Goal: Complete application form

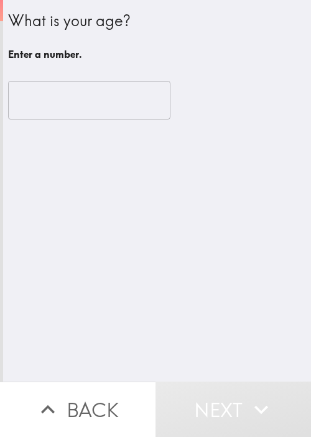
drag, startPoint x: 261, startPoint y: 287, endPoint x: 116, endPoint y: 143, distance: 203.6
click at [261, 285] on div "What is your age? Enter a number. ​" at bounding box center [157, 190] width 308 height 381
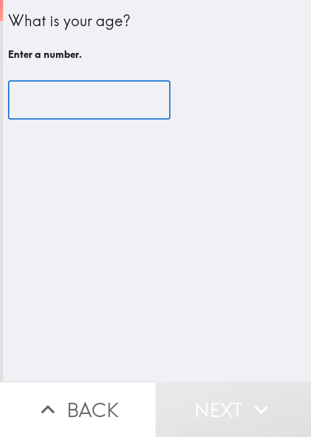
click at [37, 99] on input "number" at bounding box center [89, 100] width 162 height 39
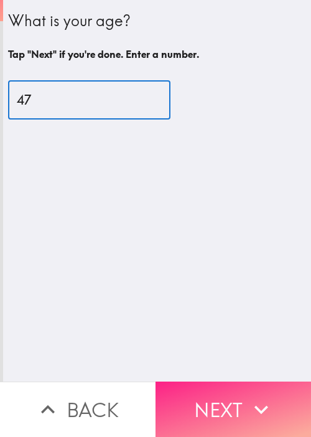
type input "47"
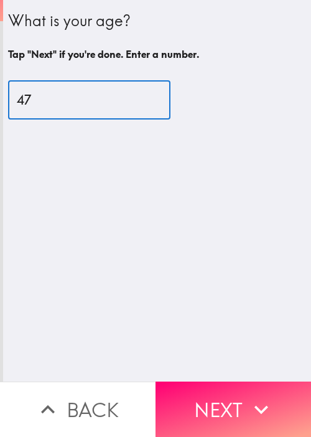
drag, startPoint x: 236, startPoint y: 393, endPoint x: 240, endPoint y: 387, distance: 6.7
click at [237, 393] on button "Next" at bounding box center [232, 408] width 155 height 55
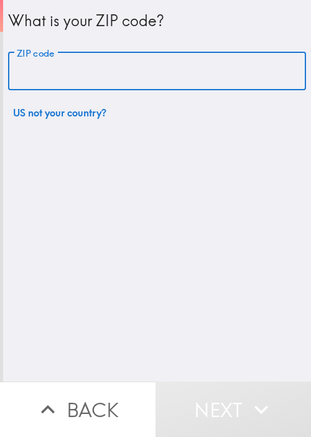
click at [72, 72] on input "ZIP code" at bounding box center [157, 71] width 298 height 39
paste input "33621"
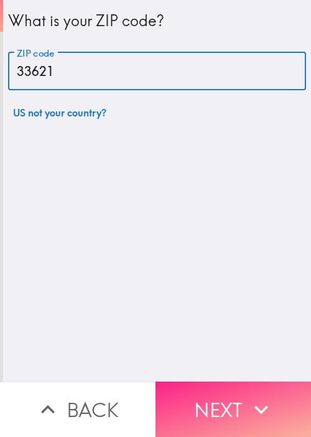
type input "33621"
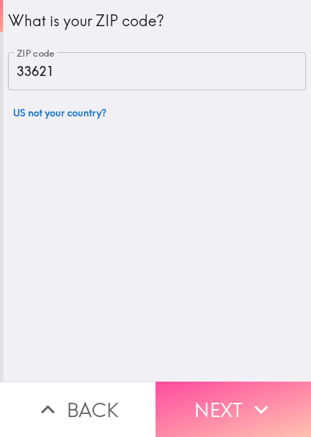
click at [259, 385] on button "Next" at bounding box center [232, 408] width 155 height 55
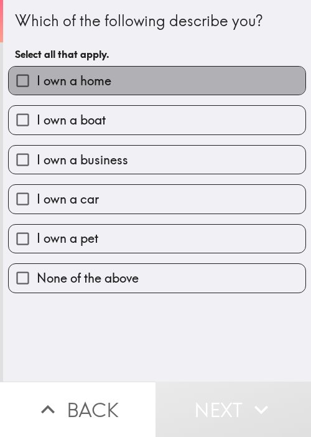
click at [185, 88] on label "I own a home" at bounding box center [157, 81] width 297 height 28
click at [37, 88] on input "I own a home" at bounding box center [23, 81] width 28 height 28
checkbox input "true"
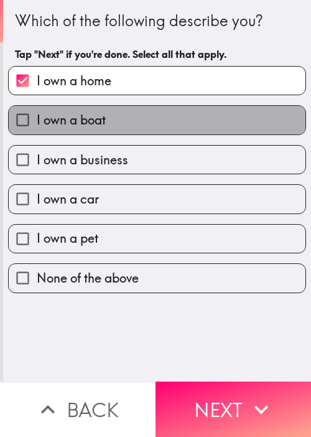
click at [167, 129] on label "I own a boat" at bounding box center [157, 120] width 297 height 28
click at [37, 129] on input "I own a boat" at bounding box center [23, 120] width 28 height 28
checkbox input "true"
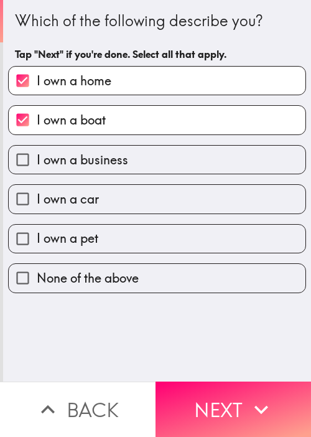
click at [156, 167] on label "I own a business" at bounding box center [157, 160] width 297 height 28
click at [37, 167] on input "I own a business" at bounding box center [23, 160] width 28 height 28
checkbox input "true"
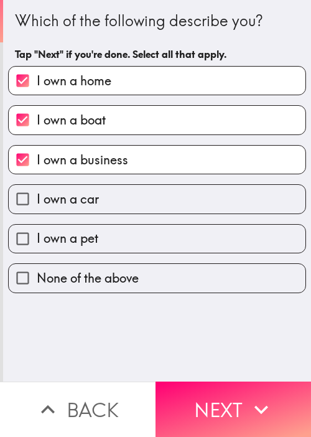
click at [137, 210] on label "I own a car" at bounding box center [157, 199] width 297 height 28
click at [37, 210] on input "I own a car" at bounding box center [23, 199] width 28 height 28
checkbox input "true"
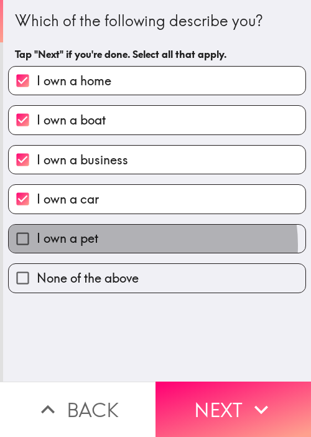
click at [136, 244] on label "I own a pet" at bounding box center [157, 238] width 297 height 28
click at [37, 244] on input "I own a pet" at bounding box center [23, 238] width 28 height 28
checkbox input "true"
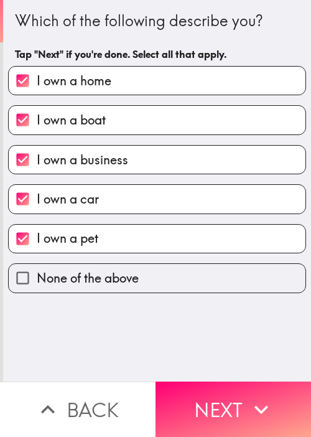
drag, startPoint x: 216, startPoint y: 385, endPoint x: 221, endPoint y: 379, distance: 7.6
click at [216, 385] on button "Next" at bounding box center [232, 408] width 155 height 55
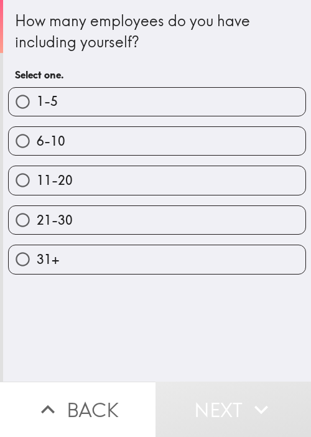
click at [41, 91] on label "1-5" at bounding box center [157, 102] width 297 height 28
click at [37, 91] on input "1-5" at bounding box center [23, 102] width 28 height 28
radio input "true"
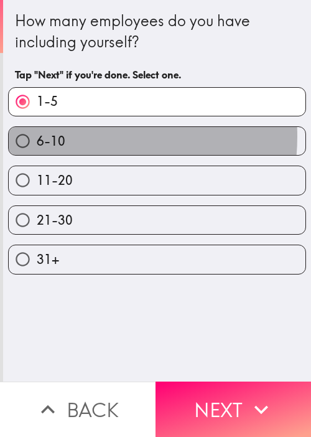
click at [62, 136] on label "6-10" at bounding box center [157, 141] width 297 height 28
click at [37, 136] on input "6-10" at bounding box center [23, 141] width 28 height 28
radio input "true"
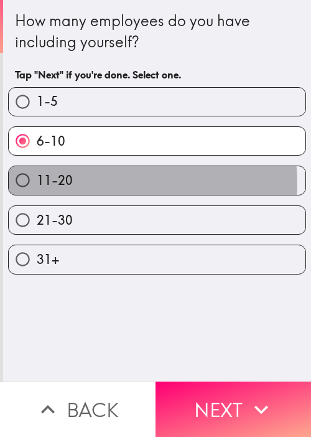
click at [90, 183] on label "11-20" at bounding box center [157, 180] width 297 height 28
click at [37, 183] on input "11-20" at bounding box center [23, 180] width 28 height 28
radio input "true"
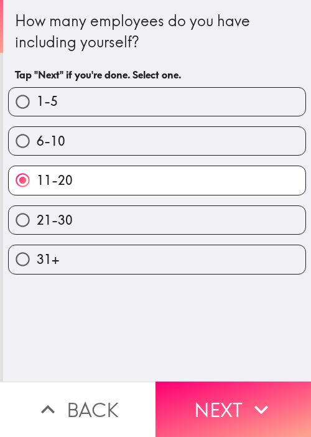
drag, startPoint x: 217, startPoint y: 382, endPoint x: 250, endPoint y: 359, distance: 40.2
click at [216, 382] on button "Next" at bounding box center [232, 408] width 155 height 55
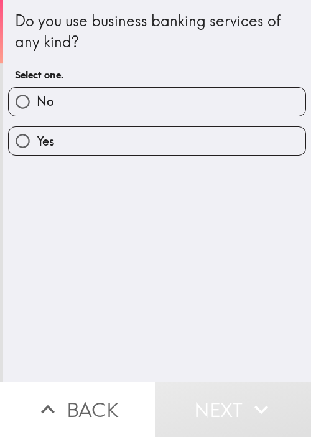
drag, startPoint x: 69, startPoint y: 39, endPoint x: 77, endPoint y: 30, distance: 11.4
click at [69, 39] on div "Do you use business banking services of any kind?" at bounding box center [157, 32] width 284 height 42
click at [72, 147] on label "Yes" at bounding box center [157, 141] width 297 height 28
click at [37, 147] on input "Yes" at bounding box center [23, 141] width 28 height 28
radio input "true"
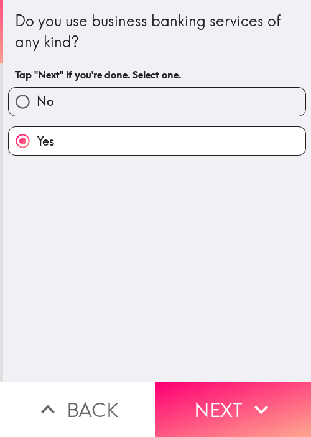
click at [226, 381] on button "Next" at bounding box center [232, 408] width 155 height 55
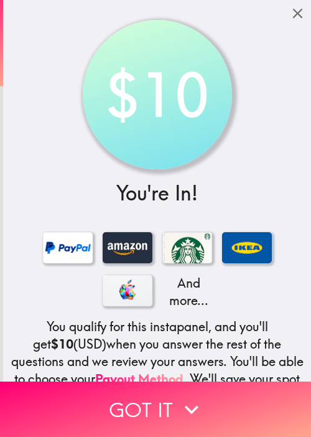
click at [41, 37] on div "$10 You're In! And more... You qualify for this instapanel, and you'll get $10 …" at bounding box center [157, 261] width 308 height 522
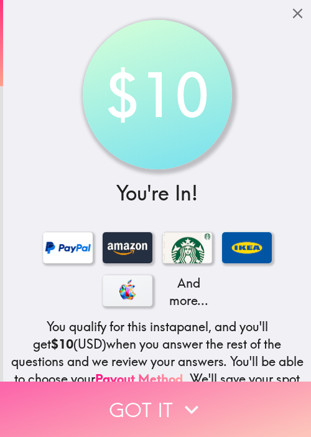
click at [219, 402] on button "Got it" at bounding box center [155, 408] width 311 height 55
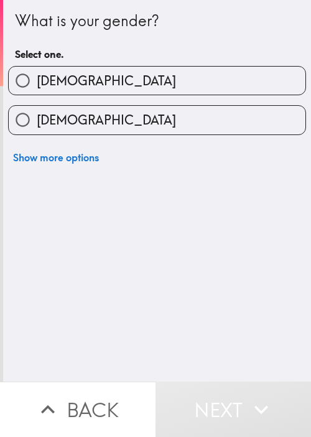
click at [15, 19] on div "What is your gender?" at bounding box center [157, 21] width 284 height 21
click at [55, 86] on span "[DEMOGRAPHIC_DATA]" at bounding box center [106, 80] width 139 height 17
click at [37, 86] on input "[DEMOGRAPHIC_DATA]" at bounding box center [23, 81] width 28 height 28
radio input "true"
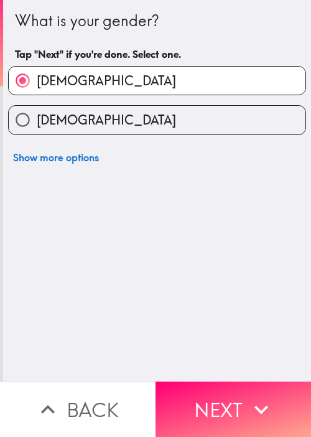
drag, startPoint x: 297, startPoint y: 272, endPoint x: 298, endPoint y: 229, distance: 42.3
click at [298, 270] on div "What is your gender? Tap "Next" if you're done. Select one. [DEMOGRAPHIC_DATA] …" at bounding box center [157, 190] width 308 height 381
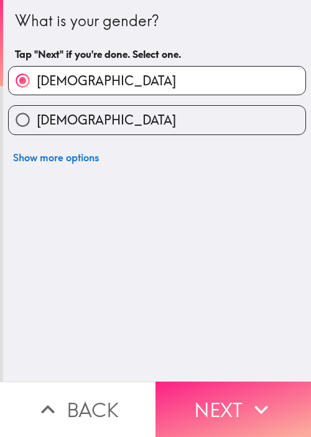
click at [247, 401] on icon "button" at bounding box center [260, 408] width 27 height 27
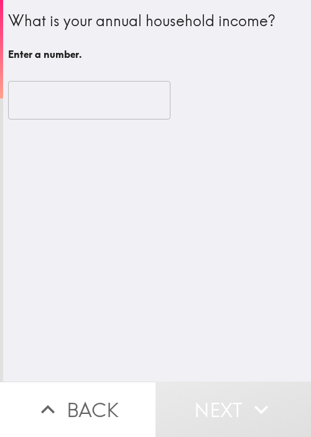
click at [113, 100] on input "number" at bounding box center [89, 100] width 162 height 39
drag, startPoint x: 251, startPoint y: 287, endPoint x: 199, endPoint y: 204, distance: 97.8
click at [251, 285] on div "What is your annual household income? Enter a number. ​ Enter a number." at bounding box center [157, 190] width 308 height 381
click at [103, 87] on input "number" at bounding box center [89, 100] width 162 height 39
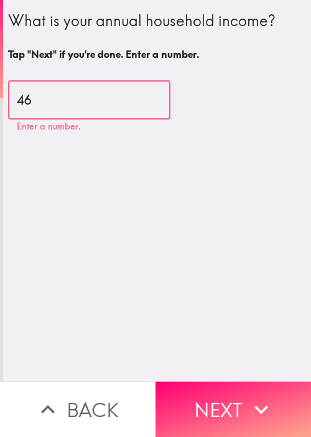
type input "4"
type input "89000"
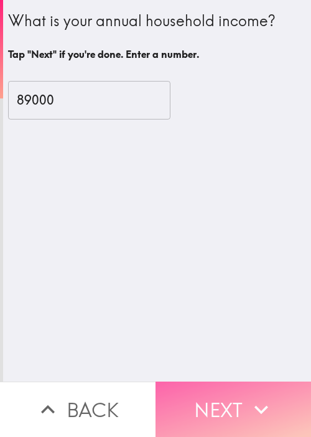
click at [219, 406] on button "Next" at bounding box center [232, 408] width 155 height 55
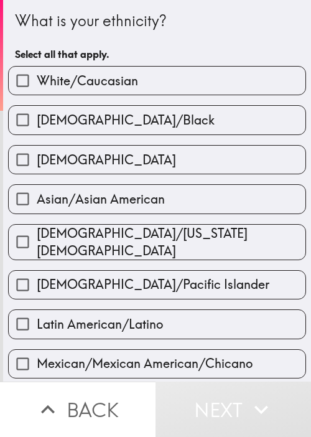
click at [224, 33] on div "What is your ethnicity? Select all that apply." at bounding box center [157, 38] width 284 height 56
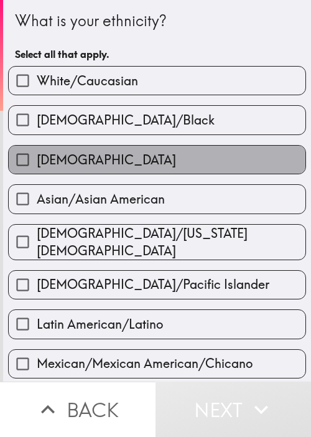
click at [154, 149] on label "[DEMOGRAPHIC_DATA]" at bounding box center [157, 160] width 297 height 28
click at [37, 149] on input "[DEMOGRAPHIC_DATA]" at bounding box center [23, 160] width 28 height 28
checkbox input "true"
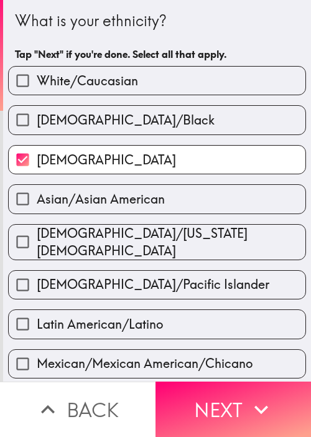
click at [162, 94] on div "White/Caucasian [DEMOGRAPHIC_DATA]/[DEMOGRAPHIC_DATA] [DEMOGRAPHIC_DATA]/[DEMOG…" at bounding box center [152, 434] width 308 height 756
click at [203, 86] on label "White/Caucasian" at bounding box center [157, 81] width 297 height 28
click at [37, 86] on input "White/Caucasian" at bounding box center [23, 81] width 28 height 28
checkbox input "true"
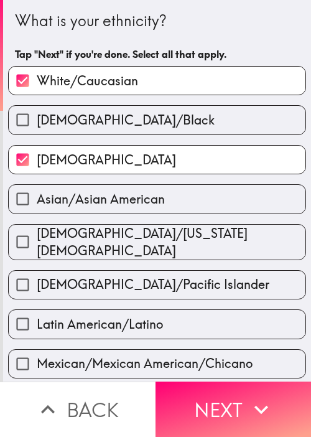
click at [123, 170] on label "[DEMOGRAPHIC_DATA]" at bounding box center [157, 160] width 297 height 28
click at [37, 170] on input "[DEMOGRAPHIC_DATA]" at bounding box center [23, 160] width 28 height 28
checkbox input "false"
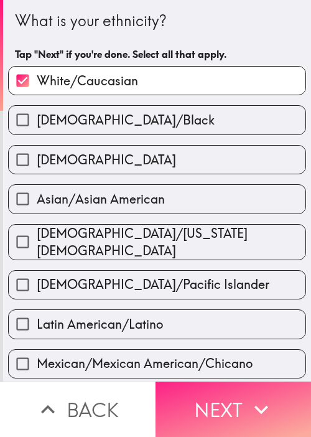
click at [219, 381] on button "Next" at bounding box center [232, 408] width 155 height 55
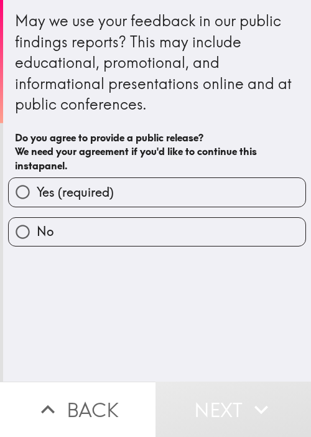
click at [229, 321] on div "May we use your feedback in our public findings reports? This may include educa…" at bounding box center [157, 190] width 308 height 381
click at [193, 189] on label "Yes (required)" at bounding box center [157, 192] width 297 height 28
click at [37, 189] on input "Yes (required)" at bounding box center [23, 192] width 28 height 28
radio input "true"
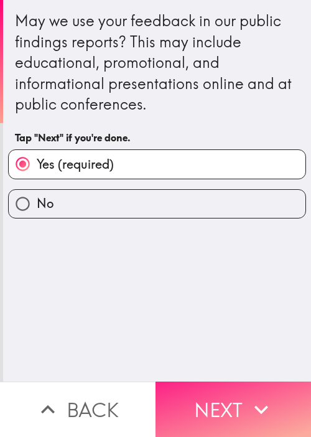
click at [217, 404] on button "Next" at bounding box center [232, 408] width 155 height 55
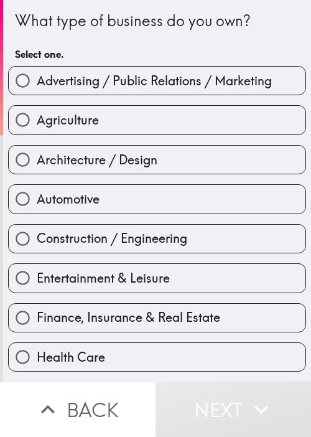
drag, startPoint x: 187, startPoint y: 335, endPoint x: 195, endPoint y: 333, distance: 8.3
click at [187, 335] on div "Health Care" at bounding box center [152, 351] width 308 height 39
click at [215, 308] on span "Finance, Insurance & Real Estate" at bounding box center [128, 316] width 183 height 17
click at [37, 308] on input "Finance, Insurance & Real Estate" at bounding box center [23, 317] width 28 height 28
radio input "true"
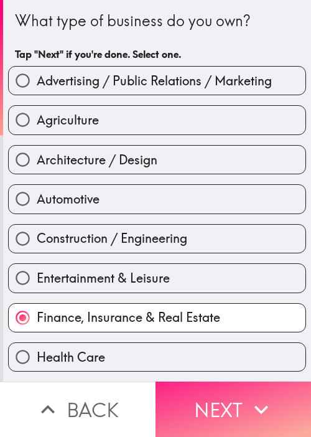
click at [223, 407] on button "Next" at bounding box center [232, 408] width 155 height 55
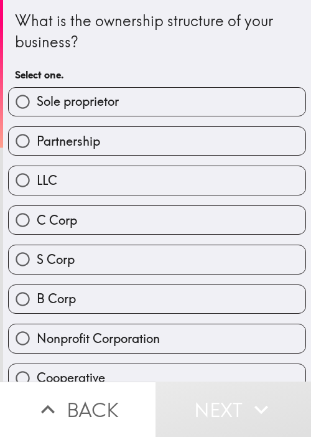
click at [269, 193] on label "LLC" at bounding box center [157, 180] width 297 height 28
click at [37, 193] on input "LLC" at bounding box center [23, 180] width 28 height 28
radio input "true"
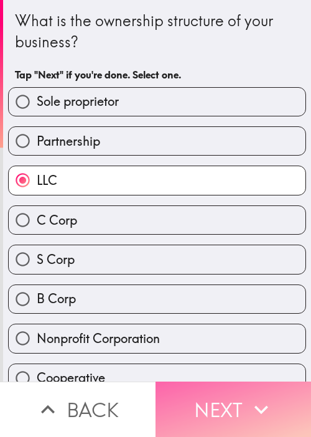
click at [219, 392] on button "Next" at bounding box center [232, 408] width 155 height 55
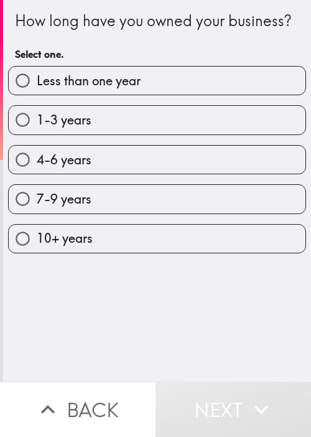
click at [139, 163] on div "4-6 years" at bounding box center [152, 154] width 308 height 39
click at [140, 173] on label "4-6 years" at bounding box center [157, 160] width 297 height 28
click at [37, 173] on input "4-6 years" at bounding box center [23, 160] width 28 height 28
radio input "true"
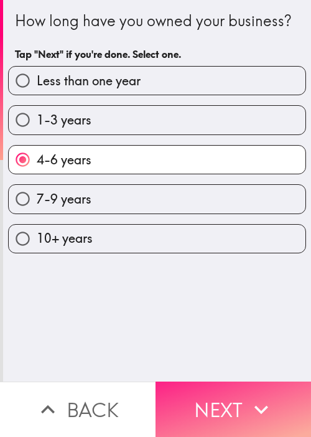
drag, startPoint x: 238, startPoint y: 409, endPoint x: 191, endPoint y: 389, distance: 50.5
click at [237, 409] on button "Next" at bounding box center [232, 408] width 155 height 55
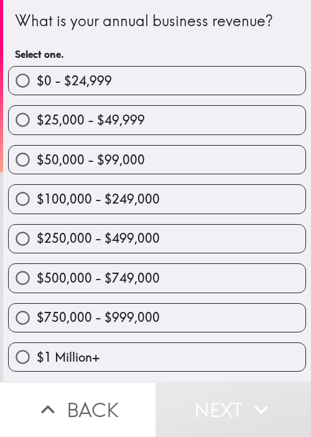
click at [214, 255] on div "$500,000 - $749,000" at bounding box center [152, 272] width 308 height 39
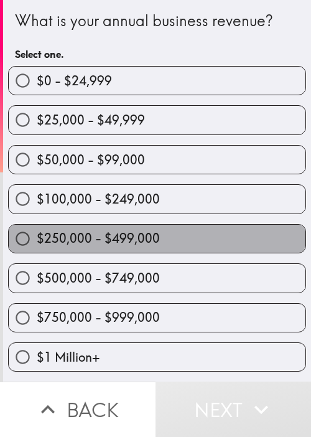
click at [214, 234] on label "$250,000 - $499,000" at bounding box center [157, 238] width 297 height 28
click at [37, 234] on input "$250,000 - $499,000" at bounding box center [23, 238] width 28 height 28
radio input "true"
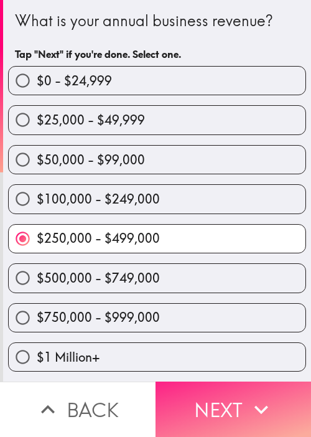
click at [229, 396] on button "Next" at bounding box center [232, 408] width 155 height 55
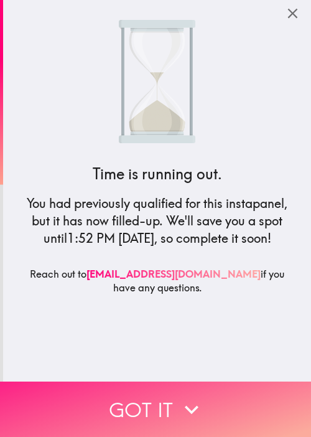
drag, startPoint x: 241, startPoint y: 404, endPoint x: 214, endPoint y: 378, distance: 37.4
click at [243, 401] on button "Got it" at bounding box center [155, 408] width 311 height 55
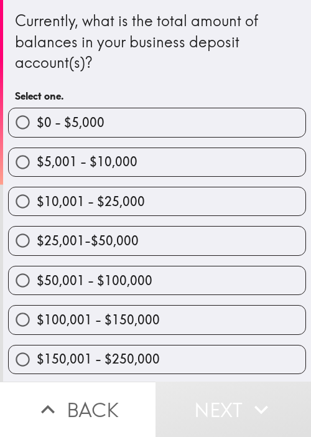
click at [256, 226] on label "$25,001-$50,000" at bounding box center [157, 240] width 297 height 28
click at [37, 226] on input "$25,001-$50,000" at bounding box center [23, 240] width 28 height 28
radio input "true"
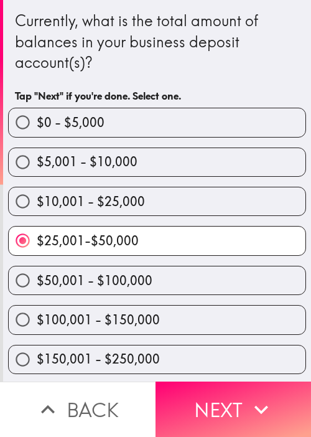
click at [214, 187] on label "$10,001 - $25,000" at bounding box center [157, 201] width 297 height 28
click at [37, 187] on input "$10,001 - $25,000" at bounding box center [23, 201] width 28 height 28
radio input "true"
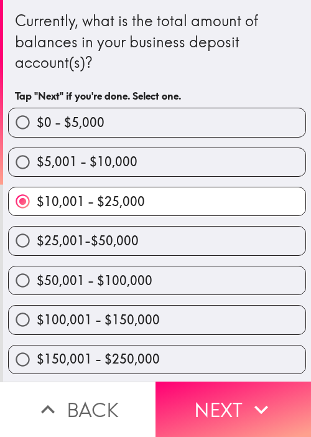
click at [144, 331] on div "$0 - $5,000 $5,001 - $10,000 $10,001 - $25,000 $25,001-$50,000 $50,001 - $100,0…" at bounding box center [152, 295] width 308 height 394
drag, startPoint x: 172, startPoint y: 314, endPoint x: 195, endPoint y: 335, distance: 30.8
click at [173, 314] on label "$100,001 - $150,000" at bounding box center [157, 319] width 297 height 28
click at [37, 314] on input "$100,001 - $150,000" at bounding box center [23, 319] width 28 height 28
radio input "true"
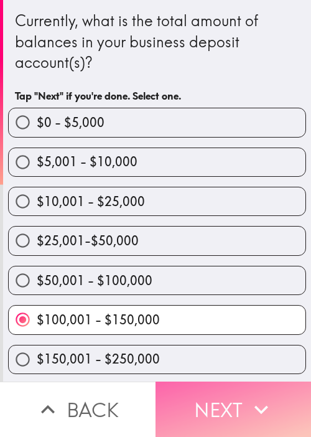
click at [236, 405] on button "Next" at bounding box center [232, 408] width 155 height 55
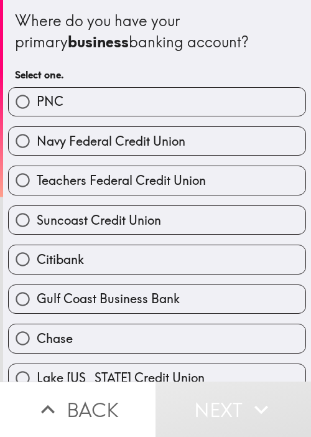
click at [247, 324] on label "Chase" at bounding box center [157, 338] width 297 height 28
click at [37, 324] on input "Chase" at bounding box center [23, 338] width 28 height 28
radio input "true"
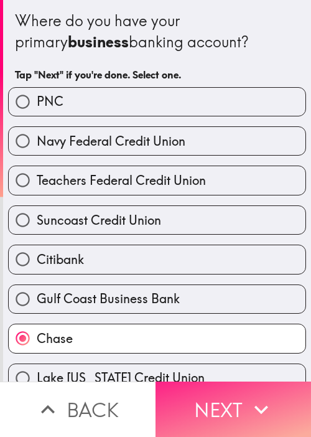
click at [247, 397] on icon "button" at bounding box center [260, 408] width 27 height 27
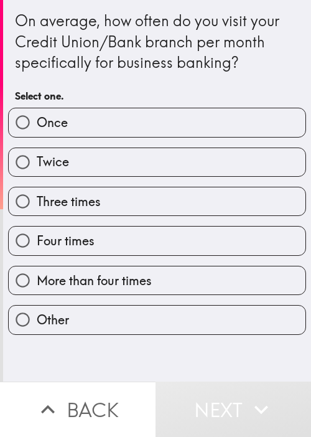
click at [270, 366] on div "On average, how often do you visit your Credit Union/Bank branch per month spec…" at bounding box center [157, 190] width 308 height 381
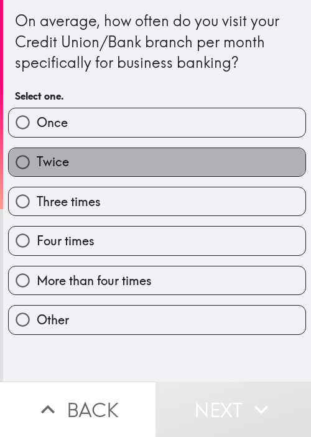
click at [177, 155] on label "Twice" at bounding box center [157, 162] width 297 height 28
click at [37, 155] on input "Twice" at bounding box center [23, 162] width 28 height 28
radio input "true"
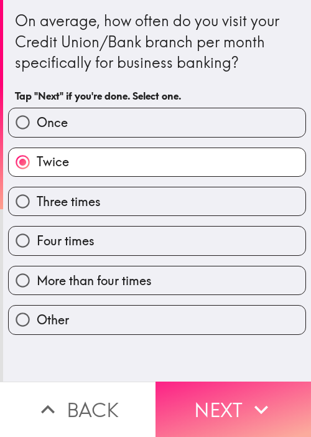
click at [224, 404] on button "Next" at bounding box center [232, 408] width 155 height 55
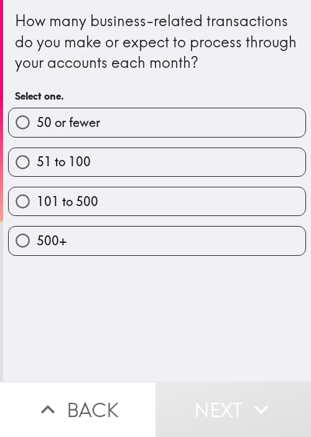
drag, startPoint x: 244, startPoint y: 317, endPoint x: 215, endPoint y: 216, distance: 104.9
click at [244, 316] on div "How many business-related transactions do you make or expect to process through…" at bounding box center [157, 190] width 308 height 381
click at [215, 216] on div "500+" at bounding box center [152, 235] width 308 height 39
click at [198, 244] on label "500+" at bounding box center [157, 240] width 297 height 28
click at [37, 244] on input "500+" at bounding box center [23, 240] width 28 height 28
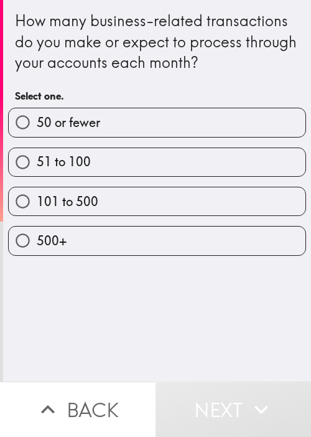
radio input "true"
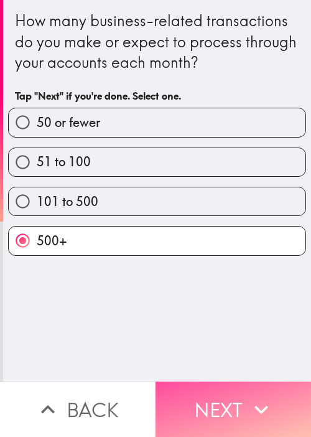
drag, startPoint x: 214, startPoint y: 407, endPoint x: 62, endPoint y: 341, distance: 165.2
click at [214, 407] on button "Next" at bounding box center [232, 408] width 155 height 55
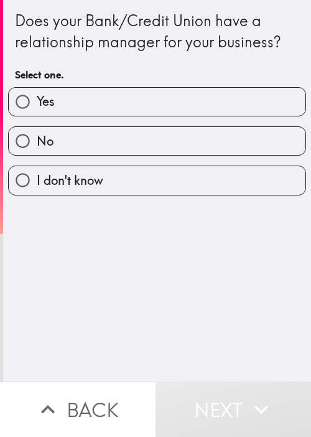
drag, startPoint x: 259, startPoint y: 305, endPoint x: 251, endPoint y: 284, distance: 22.4
click at [258, 303] on div "Does your Bank/Credit Union have a relationship manager for your business? Sele…" at bounding box center [157, 190] width 308 height 381
click at [177, 111] on label "Yes" at bounding box center [157, 102] width 297 height 28
click at [37, 111] on input "Yes" at bounding box center [23, 102] width 28 height 28
radio input "true"
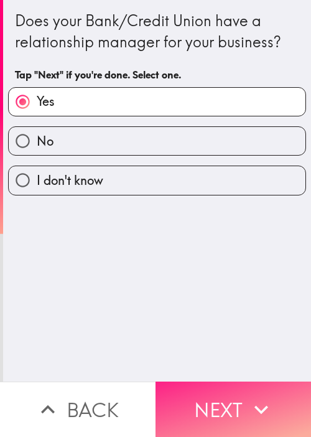
drag, startPoint x: 226, startPoint y: 401, endPoint x: 200, endPoint y: 388, distance: 28.6
click at [226, 402] on button "Next" at bounding box center [232, 408] width 155 height 55
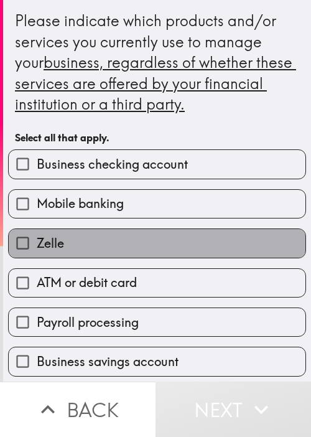
drag, startPoint x: 156, startPoint y: 232, endPoint x: 159, endPoint y: 204, distance: 28.2
click at [156, 231] on label "Zelle" at bounding box center [157, 243] width 297 height 28
click at [37, 231] on input "Zelle" at bounding box center [23, 243] width 28 height 28
checkbox input "true"
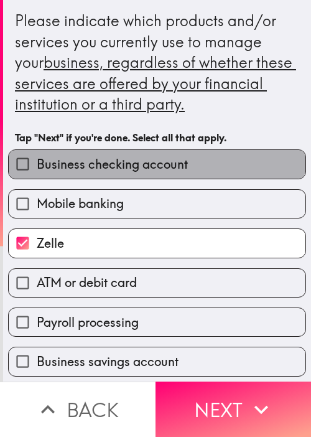
click at [168, 173] on label "Business checking account" at bounding box center [157, 164] width 297 height 28
click at [37, 173] on input "Business checking account" at bounding box center [23, 164] width 28 height 28
checkbox input "true"
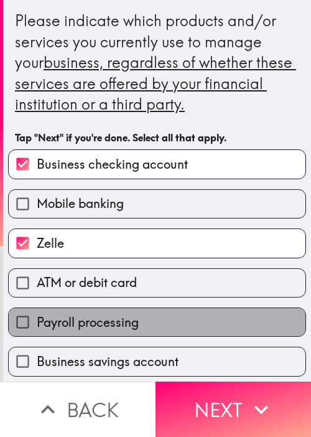
click at [198, 314] on label "Payroll processing" at bounding box center [157, 322] width 297 height 28
click at [37, 314] on input "Payroll processing" at bounding box center [23, 322] width 28 height 28
checkbox input "true"
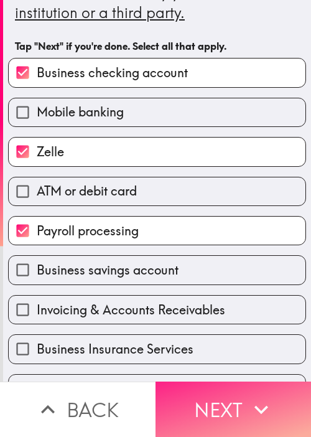
scroll to position [124, 0]
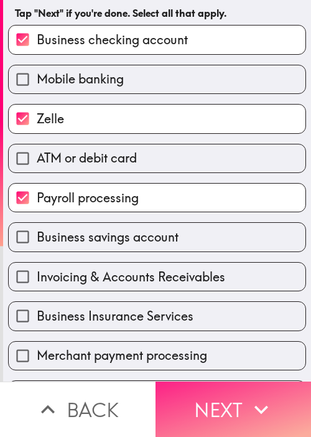
drag, startPoint x: 244, startPoint y: 400, endPoint x: 237, endPoint y: 395, distance: 8.5
click at [247, 400] on icon "button" at bounding box center [260, 408] width 27 height 27
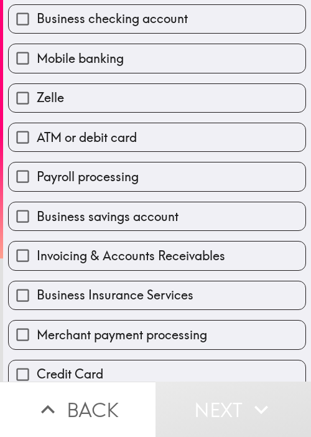
click at [286, 216] on label "Business savings account" at bounding box center [157, 216] width 297 height 28
click at [37, 216] on input "Business savings account" at bounding box center [23, 216] width 28 height 28
checkbox input "true"
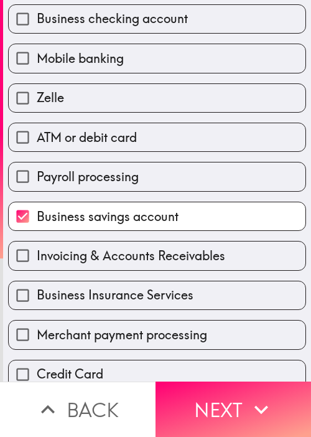
click at [194, 120] on div "ATM or debit card" at bounding box center [152, 132] width 308 height 39
click at [164, 287] on span "Business Insurance Services" at bounding box center [115, 294] width 157 height 17
click at [37, 287] on input "Business Insurance Services" at bounding box center [23, 295] width 28 height 28
checkbox input "true"
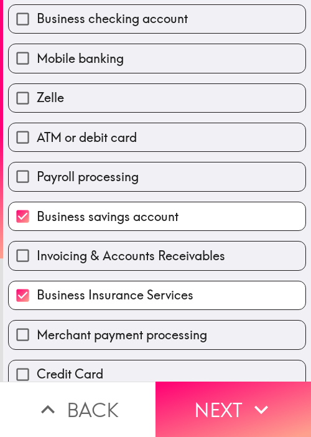
drag, startPoint x: 155, startPoint y: 334, endPoint x: 159, endPoint y: 323, distance: 11.6
click at [155, 335] on span "Merchant payment processing" at bounding box center [122, 334] width 170 height 17
click at [37, 335] on input "Merchant payment processing" at bounding box center [23, 334] width 28 height 28
checkbox input "true"
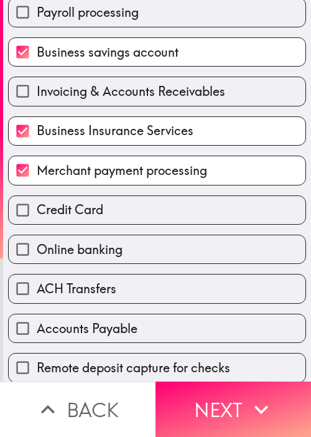
scroll to position [311, 0]
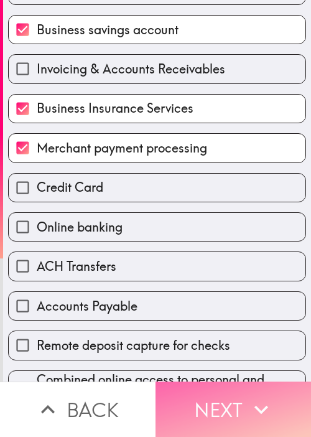
click at [223, 395] on button "Next" at bounding box center [232, 408] width 155 height 55
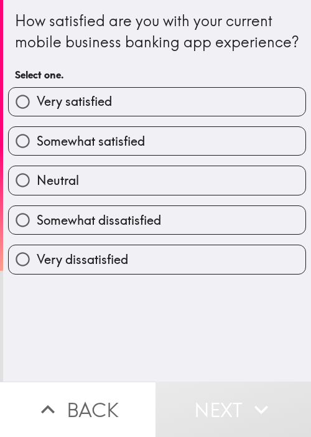
click at [127, 150] on span "Somewhat satisfied" at bounding box center [91, 140] width 108 height 17
click at [37, 152] on input "Somewhat satisfied" at bounding box center [23, 141] width 28 height 28
radio input "true"
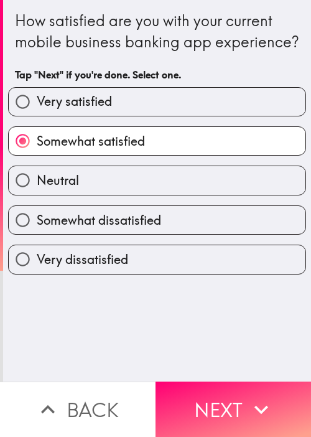
click at [246, 339] on div "How satisfied are you with your current mobile business banking app experience?…" at bounding box center [157, 190] width 308 height 381
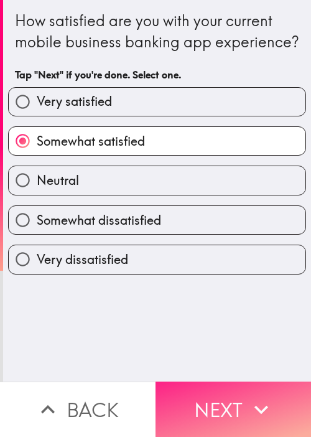
click at [250, 395] on icon "button" at bounding box center [260, 408] width 27 height 27
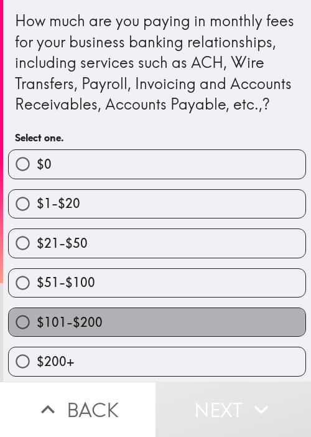
click at [230, 336] on label "$101-$200" at bounding box center [157, 322] width 297 height 28
click at [37, 336] on input "$101-$200" at bounding box center [23, 322] width 28 height 28
radio input "true"
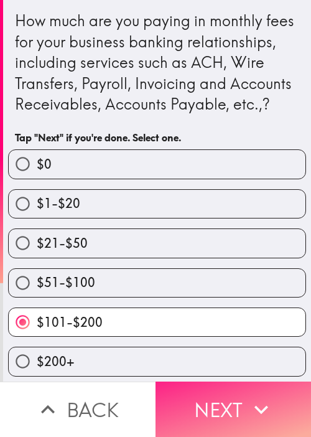
drag, startPoint x: 229, startPoint y: 397, endPoint x: 223, endPoint y: 393, distance: 7.3
click at [228, 397] on button "Next" at bounding box center [232, 408] width 155 height 55
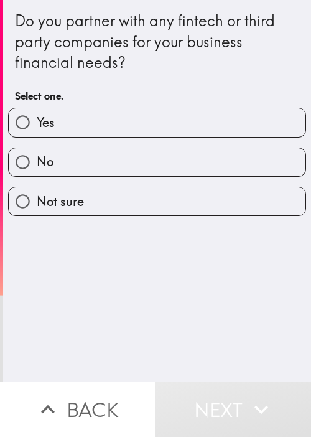
click at [234, 295] on div "Do you partner with any fintech or third party companies for your business fina…" at bounding box center [157, 190] width 308 height 381
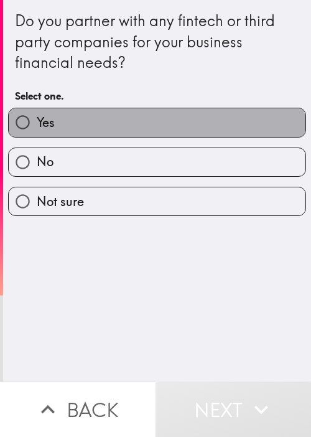
click at [175, 120] on label "Yes" at bounding box center [157, 122] width 297 height 28
click at [37, 120] on input "Yes" at bounding box center [23, 122] width 28 height 28
radio input "true"
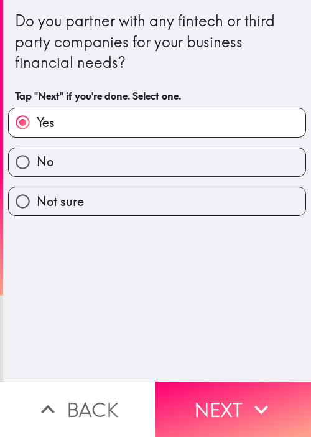
click at [228, 335] on div "Do you partner with any fintech or third party companies for your business fina…" at bounding box center [157, 190] width 308 height 381
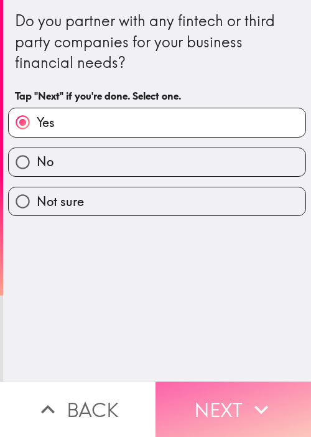
click at [247, 404] on icon "button" at bounding box center [260, 408] width 27 height 27
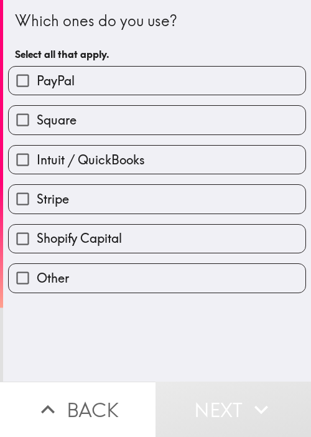
click at [249, 349] on div "Which ones do you use? Select all that apply. PayPal Square Intuit / QuickBooks…" at bounding box center [157, 190] width 308 height 381
click at [159, 146] on label "Intuit / QuickBooks" at bounding box center [157, 160] width 297 height 28
click at [37, 146] on input "Intuit / QuickBooks" at bounding box center [23, 160] width 28 height 28
checkbox input "true"
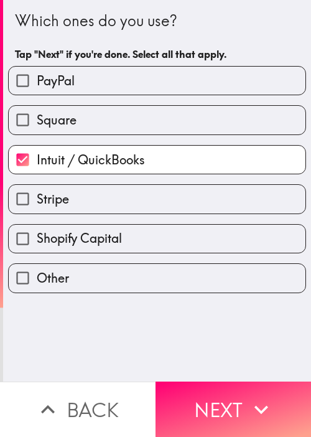
click at [104, 201] on label "Stripe" at bounding box center [157, 199] width 297 height 28
click at [37, 201] on input "Stripe" at bounding box center [23, 199] width 28 height 28
checkbox input "true"
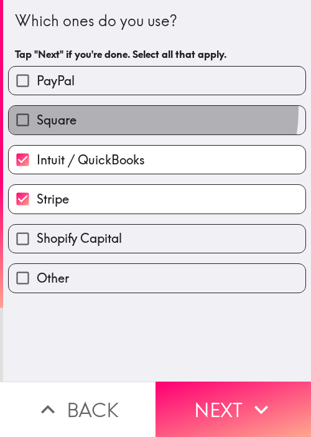
click at [139, 110] on label "Square" at bounding box center [157, 120] width 297 height 28
click at [37, 110] on input "Square" at bounding box center [23, 120] width 28 height 28
checkbox input "true"
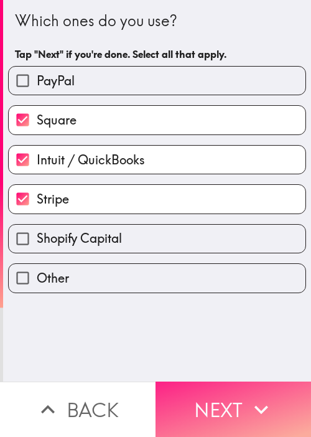
click at [238, 388] on button "Next" at bounding box center [232, 408] width 155 height 55
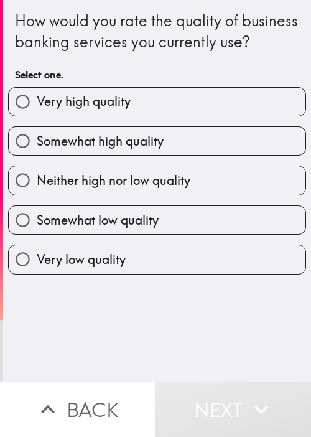
click at [0, 195] on div "Neither high nor low quality" at bounding box center [152, 174] width 308 height 39
click at [262, 339] on div "How would you rate the quality of business banking services you currently use? …" at bounding box center [157, 190] width 308 height 381
click at [198, 155] on label "Somewhat high quality" at bounding box center [157, 141] width 297 height 28
click at [37, 155] on input "Somewhat high quality" at bounding box center [23, 141] width 28 height 28
radio input "true"
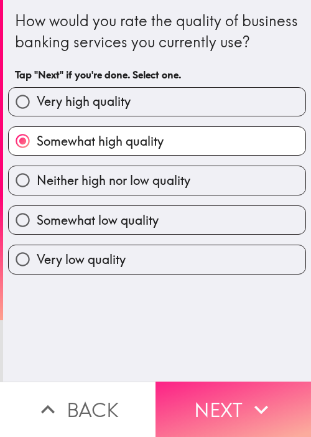
click at [219, 387] on button "Next" at bounding box center [232, 408] width 155 height 55
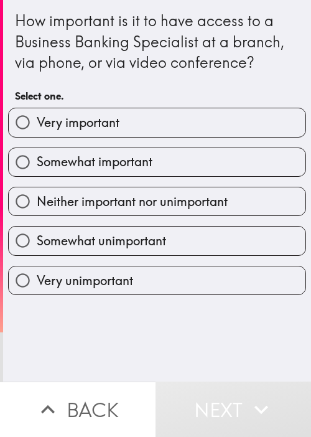
click at [243, 352] on div "How important is it to have access to a Business Banking Specialist at a branch…" at bounding box center [157, 190] width 308 height 381
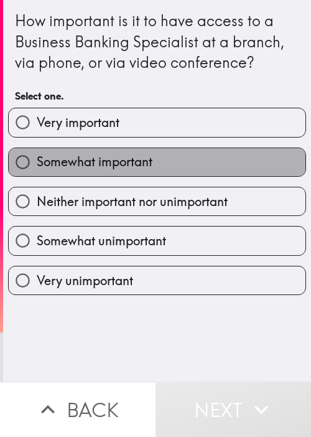
drag, startPoint x: 158, startPoint y: 175, endPoint x: 173, endPoint y: 177, distance: 15.7
click at [158, 173] on label "Somewhat important" at bounding box center [157, 162] width 297 height 28
click at [37, 173] on input "Somewhat important" at bounding box center [23, 162] width 28 height 28
radio input "true"
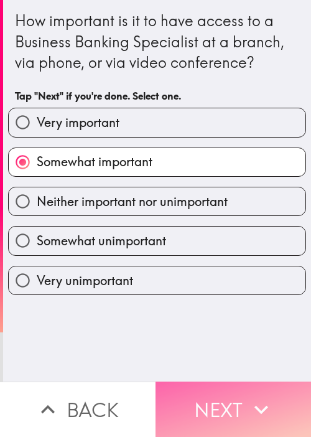
drag, startPoint x: 216, startPoint y: 392, endPoint x: 199, endPoint y: 384, distance: 19.2
click at [216, 392] on button "Next" at bounding box center [232, 408] width 155 height 55
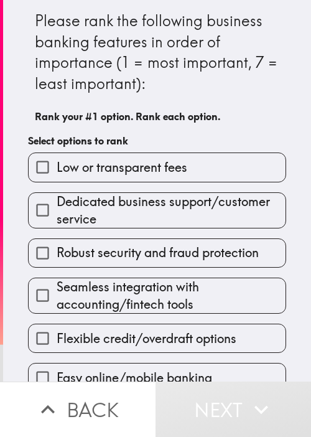
click at [204, 103] on div "Please rank the following business banking features in order of importance (1 =…" at bounding box center [157, 69] width 244 height 119
click at [177, 225] on span "Dedicated business support/customer service" at bounding box center [171, 210] width 229 height 35
click at [57, 224] on input "Dedicated business support/customer service" at bounding box center [43, 210] width 28 height 28
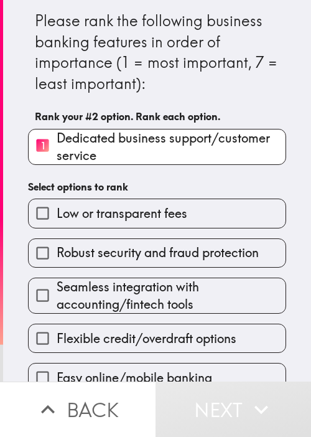
click at [187, 182] on h6 "Select options to rank" at bounding box center [157, 187] width 258 height 14
click at [170, 221] on span "Low or transparent fees" at bounding box center [122, 213] width 131 height 17
click at [57, 221] on input "Low or transparent fees" at bounding box center [43, 213] width 28 height 28
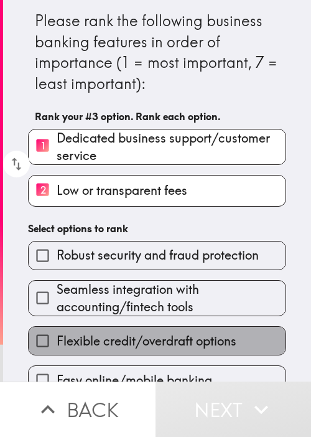
click at [154, 326] on label "Flexible credit/overdraft options" at bounding box center [157, 340] width 257 height 28
click at [57, 326] on input "Flexible credit/overdraft options" at bounding box center [43, 340] width 28 height 28
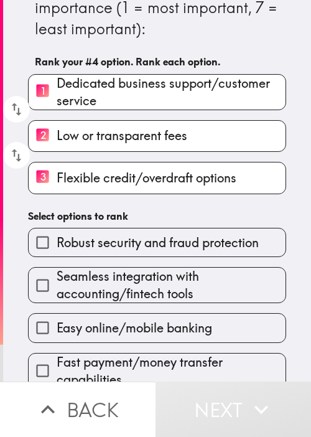
scroll to position [70, 0]
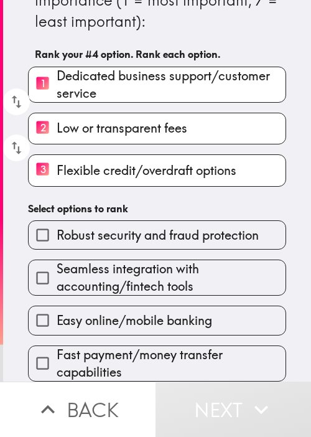
click at [149, 275] on span "Seamless integration with accounting/fintech tools" at bounding box center [171, 277] width 229 height 35
click at [57, 275] on input "Seamless integration with accounting/fintech tools" at bounding box center [43, 278] width 28 height 28
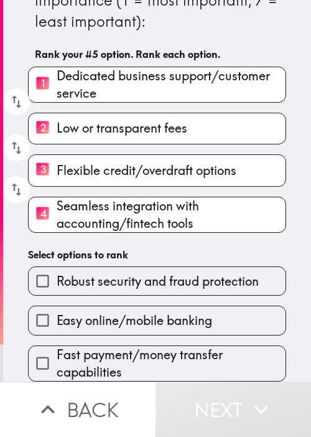
click at [147, 321] on label "Easy online/mobile banking" at bounding box center [157, 320] width 257 height 28
click at [57, 321] on input "Easy online/mobile banking" at bounding box center [43, 320] width 28 height 28
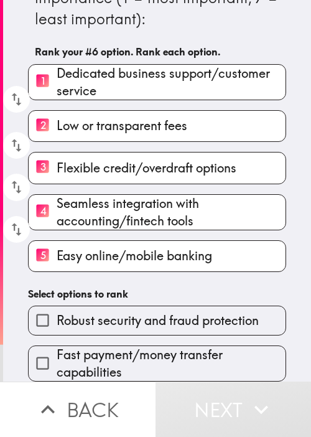
click at [142, 358] on span "Fast payment/money transfer capabilities" at bounding box center [171, 363] width 229 height 35
click at [57, 358] on input "Fast payment/money transfer capabilities" at bounding box center [43, 363] width 28 height 28
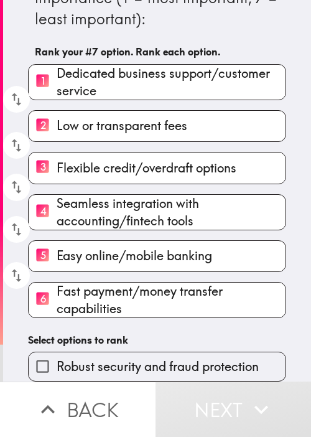
click at [143, 358] on span "Robust security and fraud protection" at bounding box center [158, 366] width 202 height 17
click at [57, 352] on input "Robust security and fraud protection" at bounding box center [43, 366] width 28 height 28
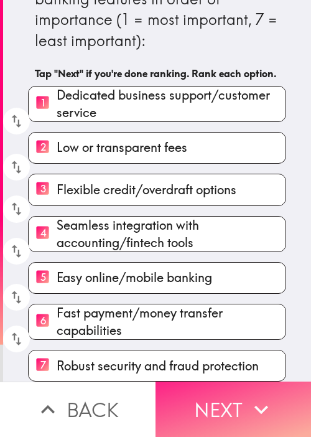
scroll to position [65, 0]
click at [194, 400] on button "Next" at bounding box center [232, 408] width 155 height 55
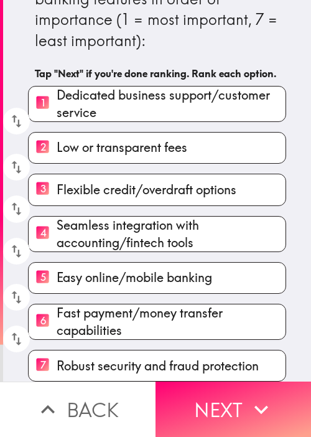
scroll to position [0, 0]
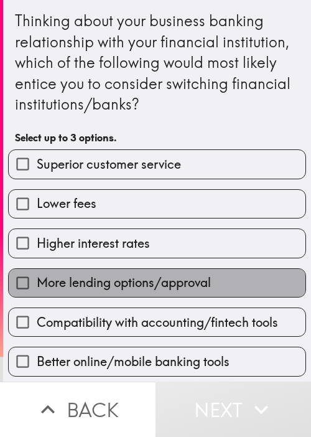
click at [227, 274] on label "More lending options/approval" at bounding box center [157, 283] width 297 height 28
click at [37, 274] on input "More lending options/approval" at bounding box center [23, 283] width 28 height 28
checkbox input "true"
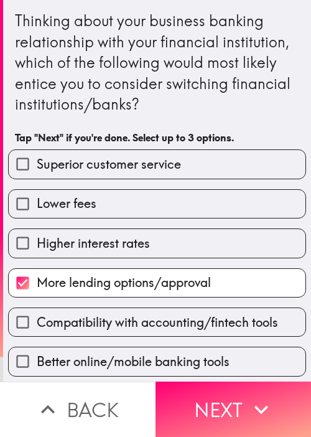
click at [129, 336] on div "Better online/mobile banking tools" at bounding box center [152, 355] width 308 height 39
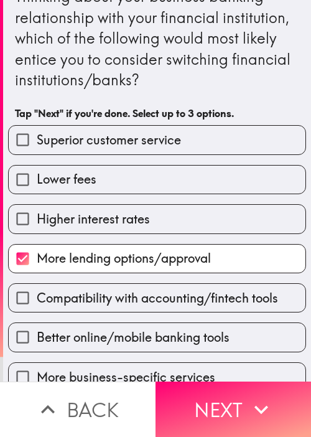
scroll to position [81, 0]
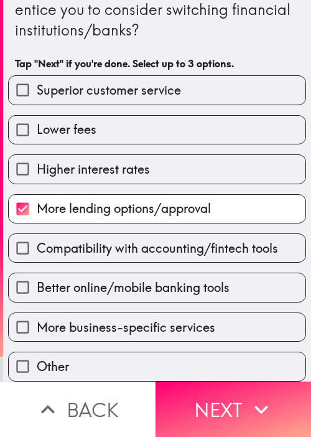
click at [144, 262] on div "Better online/mobile banking tools" at bounding box center [152, 281] width 308 height 39
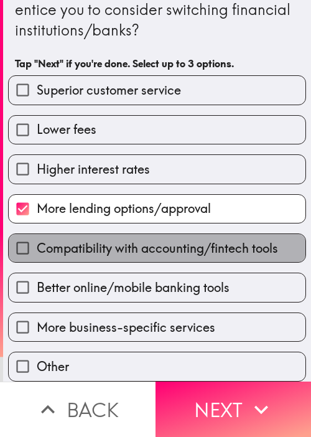
click at [164, 241] on span "Compatibility with accounting/fintech tools" at bounding box center [157, 247] width 241 height 17
click at [37, 241] on input "Compatibility with accounting/fintech tools" at bounding box center [23, 248] width 28 height 28
checkbox input "true"
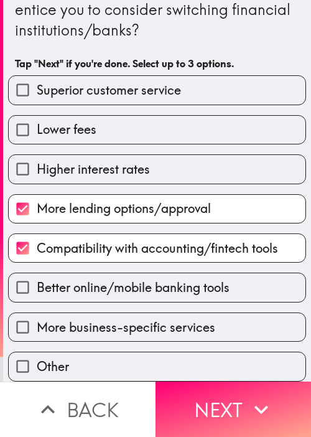
click at [138, 302] on div "More business-specific services" at bounding box center [152, 321] width 308 height 39
click at [214, 386] on button "Next" at bounding box center [232, 408] width 155 height 55
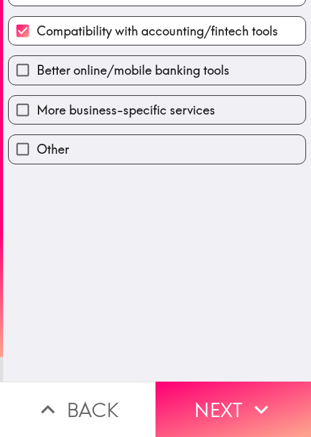
scroll to position [0, 0]
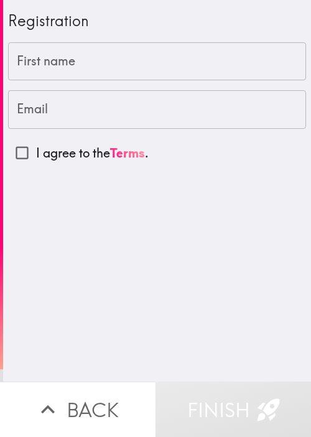
click at [98, 65] on input "First name" at bounding box center [157, 61] width 298 height 39
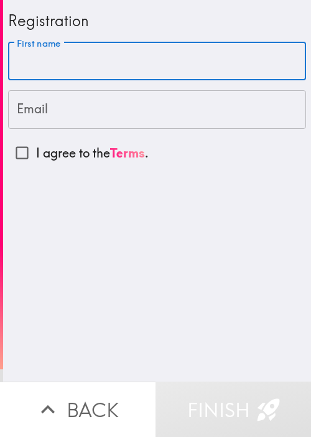
click at [111, 66] on input "First name" at bounding box center [157, 61] width 298 height 39
paste input "Biack"
type input "Biack"
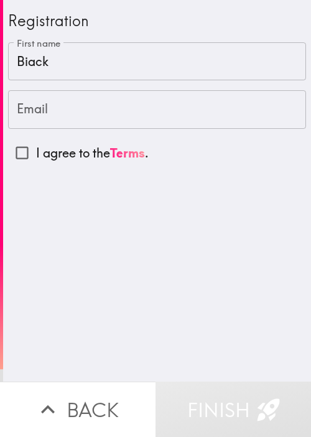
click at [101, 103] on input "Email" at bounding box center [157, 109] width 298 height 39
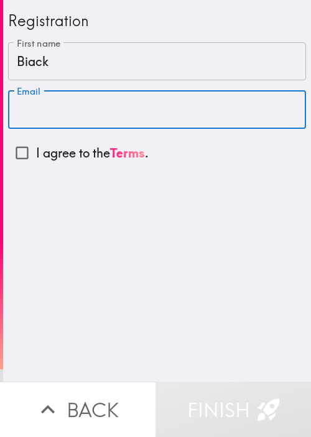
paste input "[EMAIL_ADDRESS][DOMAIN_NAME]"
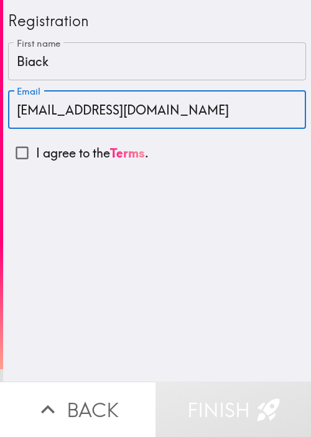
type input "[EMAIL_ADDRESS][DOMAIN_NAME]"
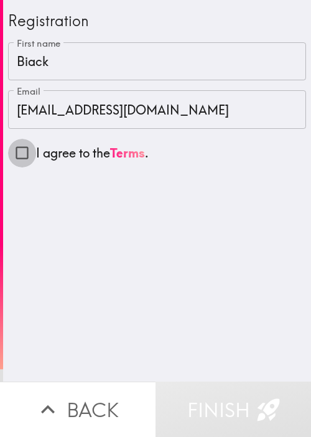
click at [16, 155] on input "I agree to the Terms ." at bounding box center [22, 153] width 28 height 28
checkbox input "true"
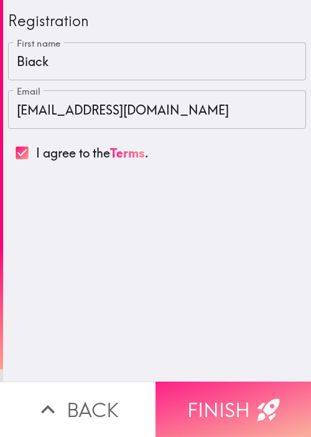
click at [218, 381] on button "Finish" at bounding box center [232, 408] width 155 height 55
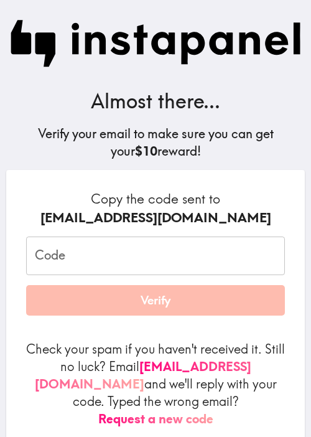
click at [157, 253] on input "Code" at bounding box center [155, 255] width 259 height 39
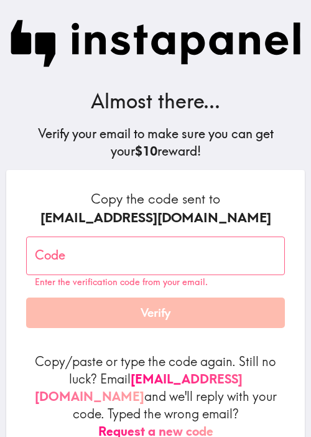
click at [125, 257] on input "Code" at bounding box center [155, 255] width 259 height 39
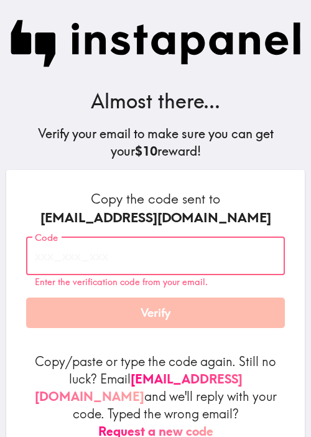
paste input "aJ9_UmT_kYQ"
type input "aJ9_UmT_kYQ"
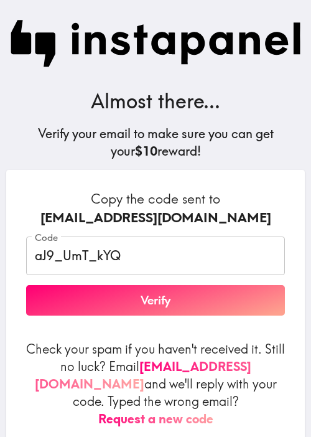
click at [165, 325] on form "Copy the code sent to [EMAIL_ADDRESS][DOMAIN_NAME] Code aJ9_UmT_kYQ Code Verify…" at bounding box center [155, 309] width 259 height 238
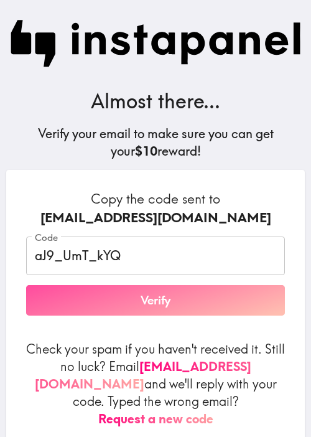
click at [185, 301] on button "Verify" at bounding box center [155, 300] width 259 height 31
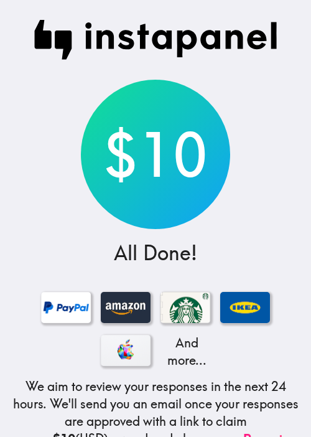
click at [173, 135] on div "$10" at bounding box center [155, 154] width 149 height 149
